Goal: Task Accomplishment & Management: Use online tool/utility

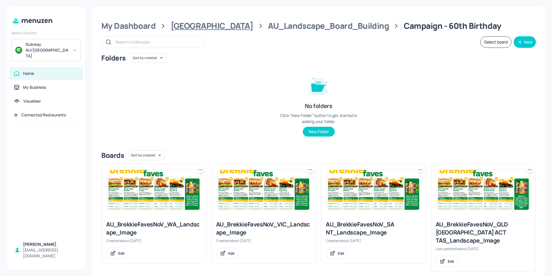
click at [185, 30] on div "[GEOGRAPHIC_DATA]" at bounding box center [212, 26] width 83 height 10
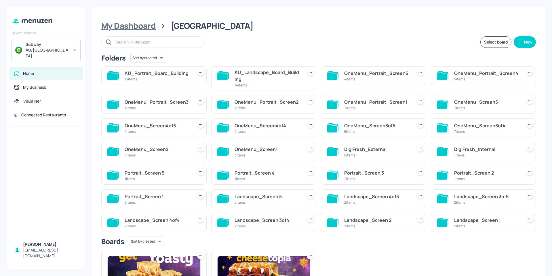
click at [131, 28] on div "My Dashboard" at bounding box center [128, 26] width 54 height 10
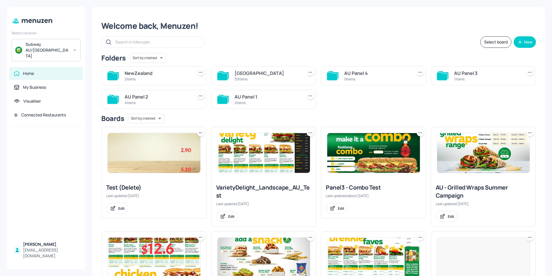
click at [168, 72] on div "NewZealand" at bounding box center [158, 73] width 66 height 7
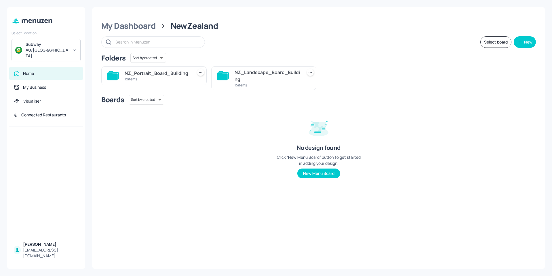
click at [268, 81] on div "NZ_Landscape_Board_Building" at bounding box center [267, 76] width 66 height 14
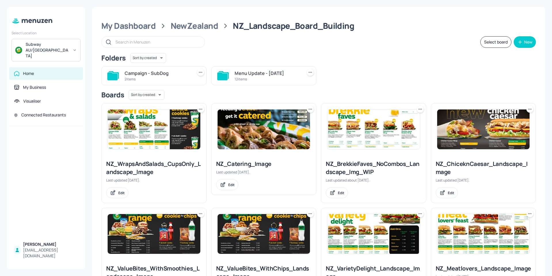
click at [242, 78] on div "12 items" at bounding box center [267, 79] width 66 height 5
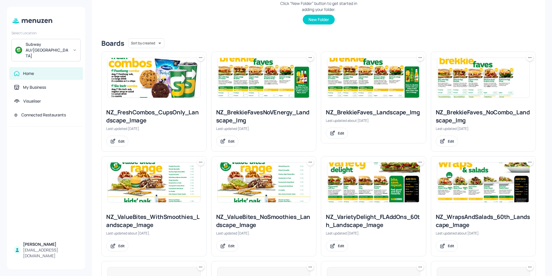
scroll to position [115, 0]
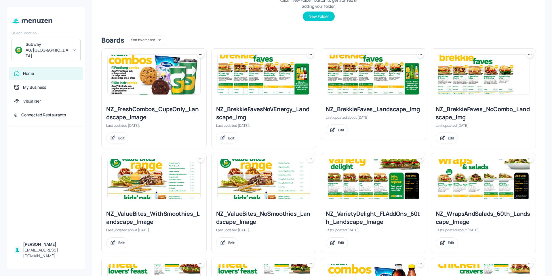
click at [364, 88] on img at bounding box center [373, 75] width 93 height 40
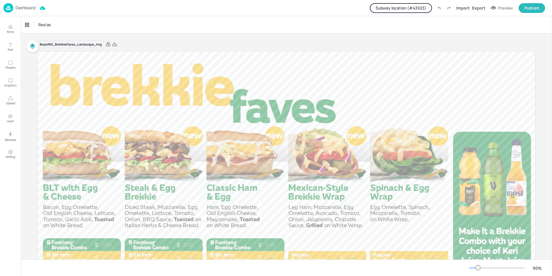
click at [401, 8] on button "Subway location (# 43923 )" at bounding box center [401, 8] width 62 height 10
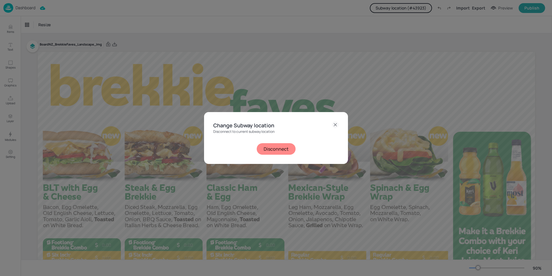
click at [278, 148] on button "Disconnect" at bounding box center [276, 149] width 39 height 12
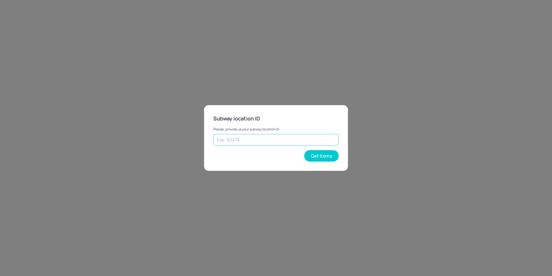
click at [260, 143] on input "text" at bounding box center [275, 140] width 125 height 12
type input "30635"
click at [324, 155] on button "Get Items" at bounding box center [321, 156] width 35 height 12
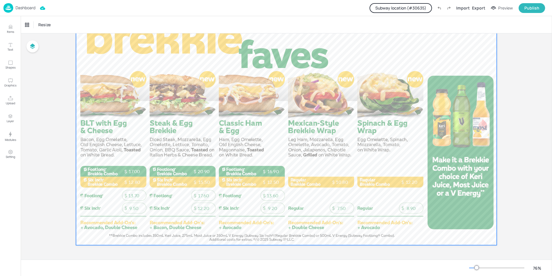
scroll to position [7, 0]
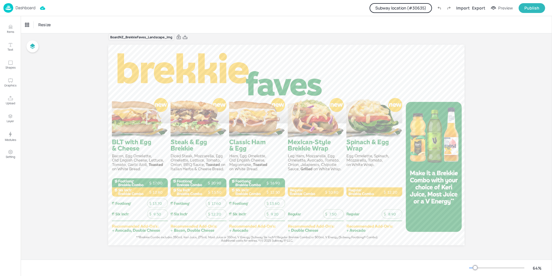
click at [23, 7] on p "Dashboard" at bounding box center [26, 8] width 20 height 4
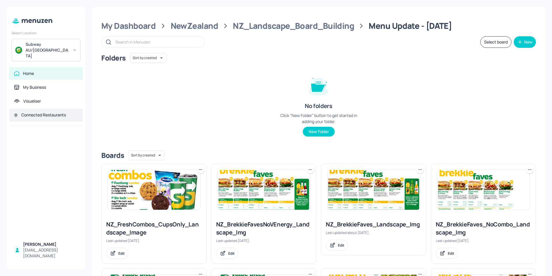
click at [49, 112] on div "Connected Restaurants" at bounding box center [43, 115] width 45 height 6
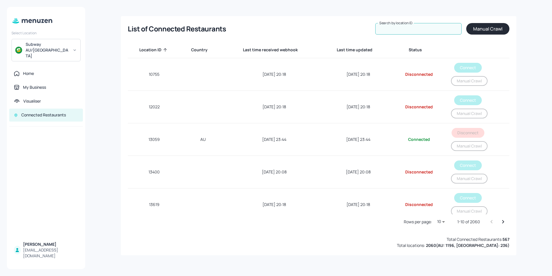
click at [433, 27] on input "Search by location ID" at bounding box center [418, 29] width 86 height 12
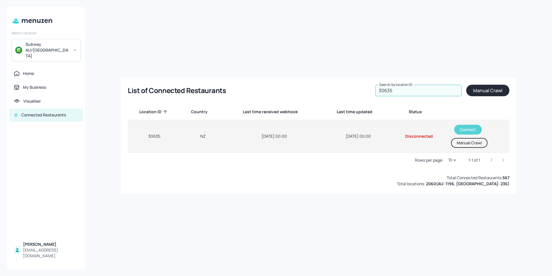
type input "30635"
click at [464, 129] on button "Connect" at bounding box center [468, 130] width 28 height 10
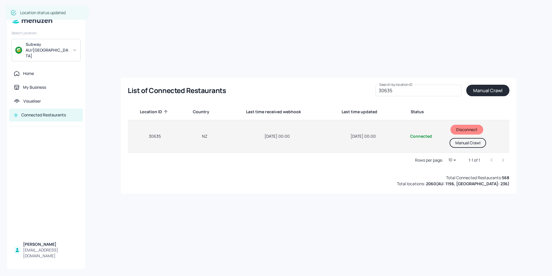
click at [461, 141] on button "Manual Crawl" at bounding box center [467, 143] width 37 height 10
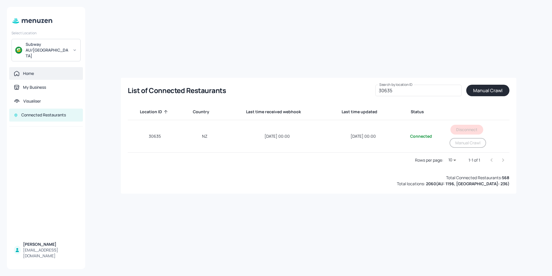
click at [29, 70] on div "Home" at bounding box center [28, 73] width 11 height 6
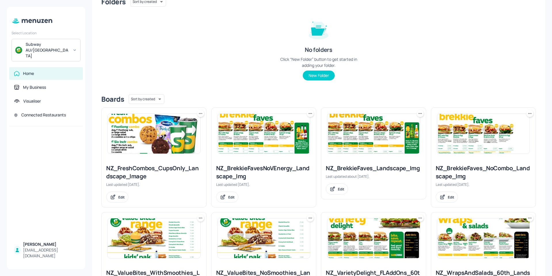
scroll to position [58, 0]
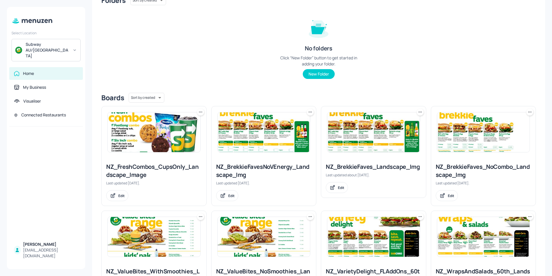
click at [357, 137] on img at bounding box center [373, 132] width 93 height 40
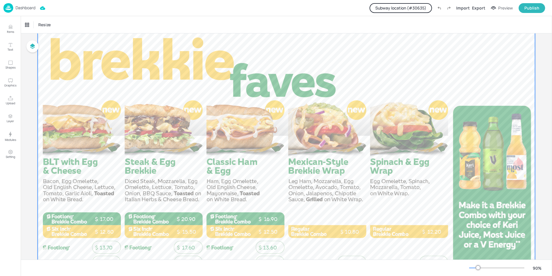
scroll to position [87, 0]
